Goal: Transaction & Acquisition: Obtain resource

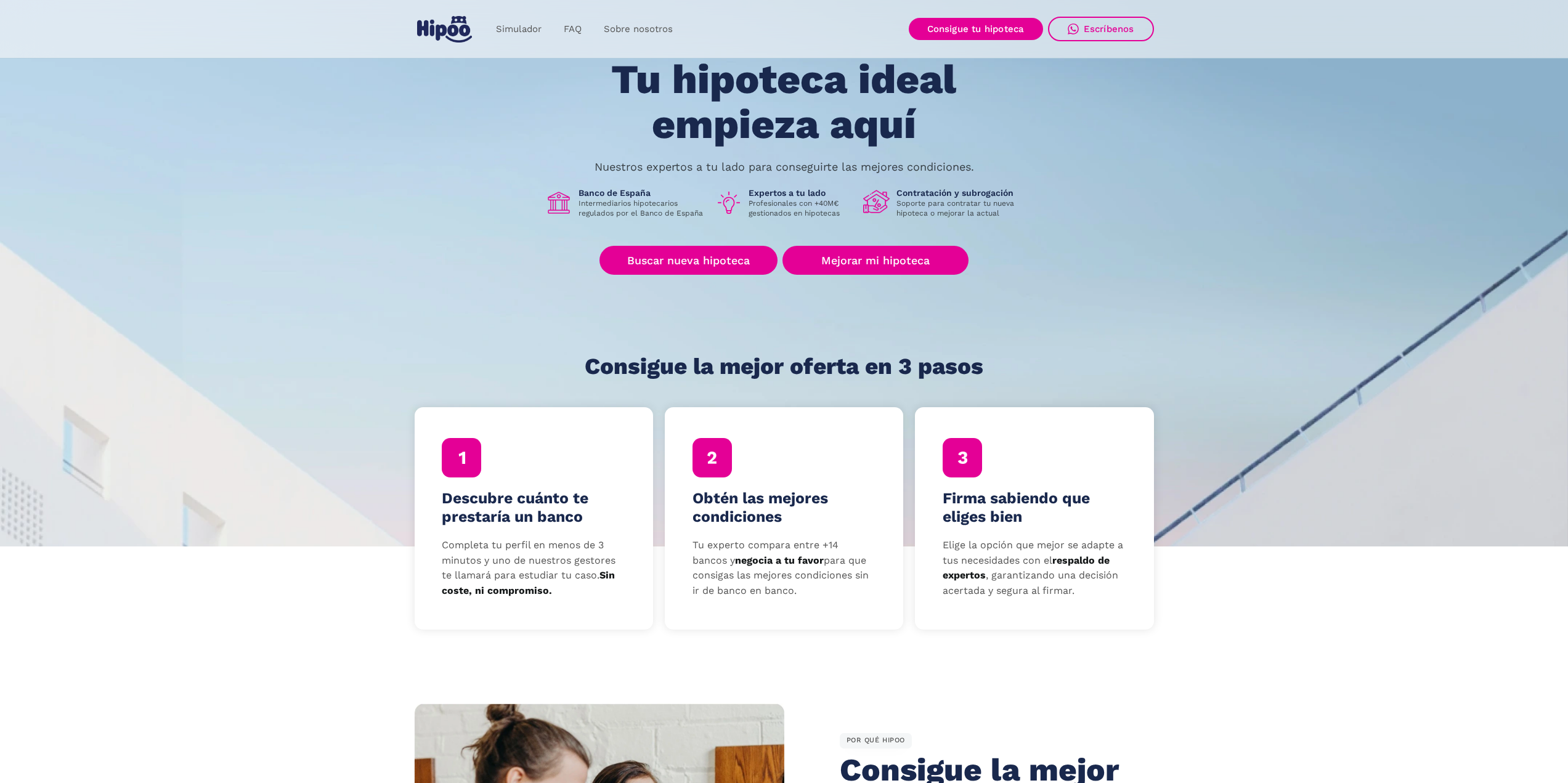
scroll to position [62, 0]
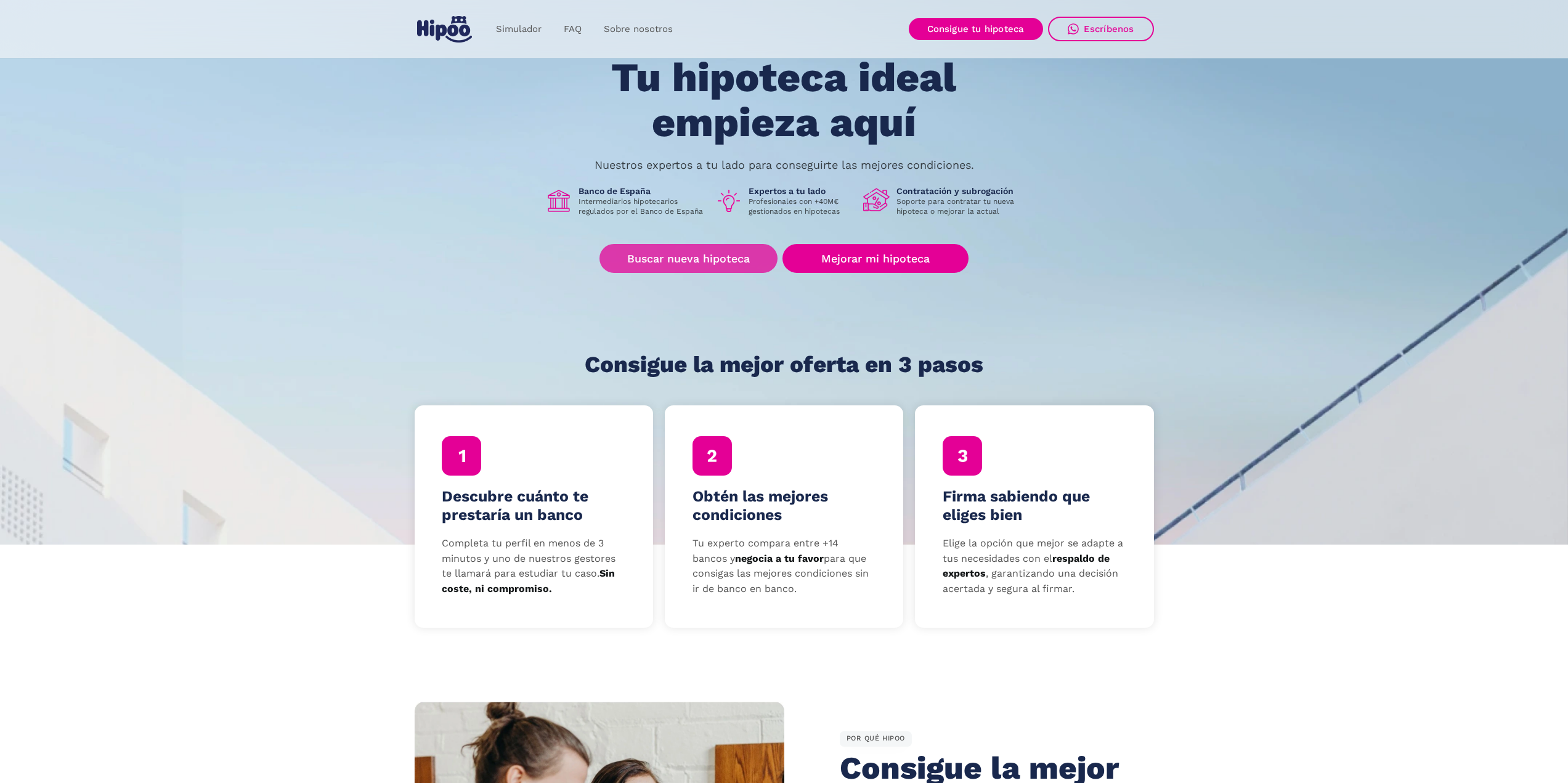
click at [695, 254] on link "Buscar nueva hipoteca" at bounding box center [688, 259] width 178 height 29
click at [667, 258] on link "Buscar nueva hipoteca" at bounding box center [688, 259] width 178 height 29
